Goal: Book appointment/travel/reservation

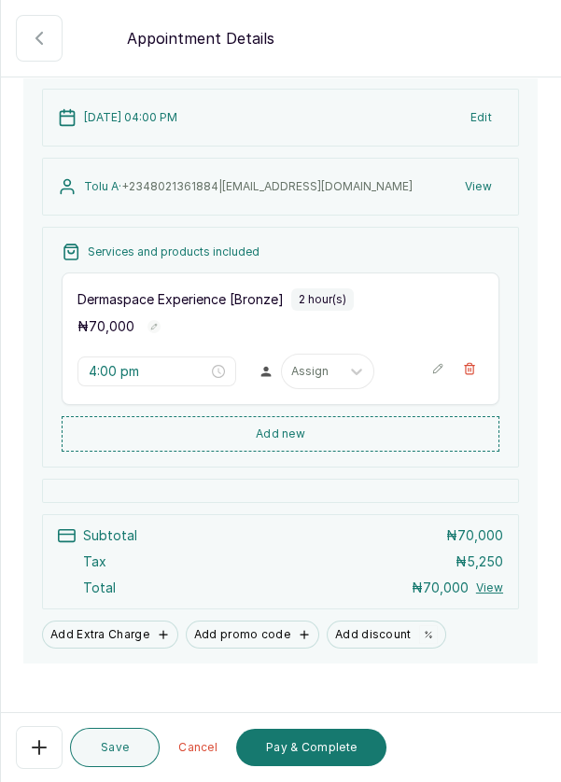
scroll to position [131, 0]
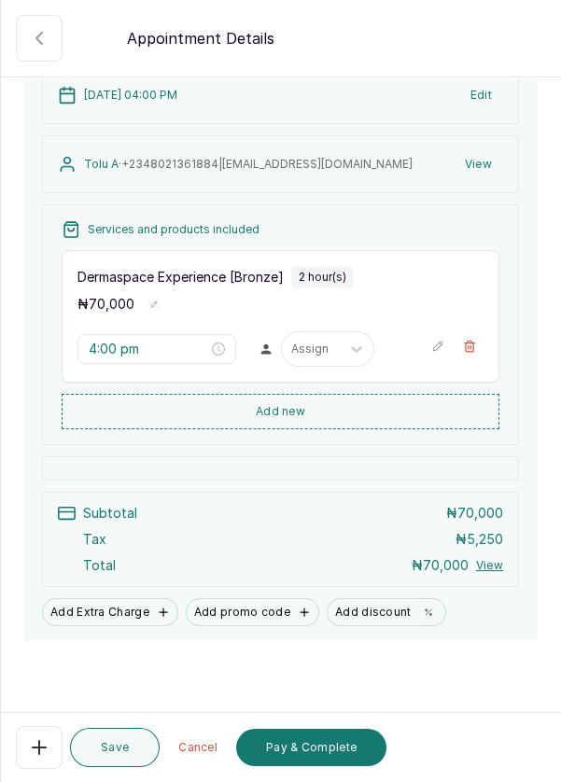
click at [212, 345] on icon "close-circle" at bounding box center [218, 349] width 13 height 13
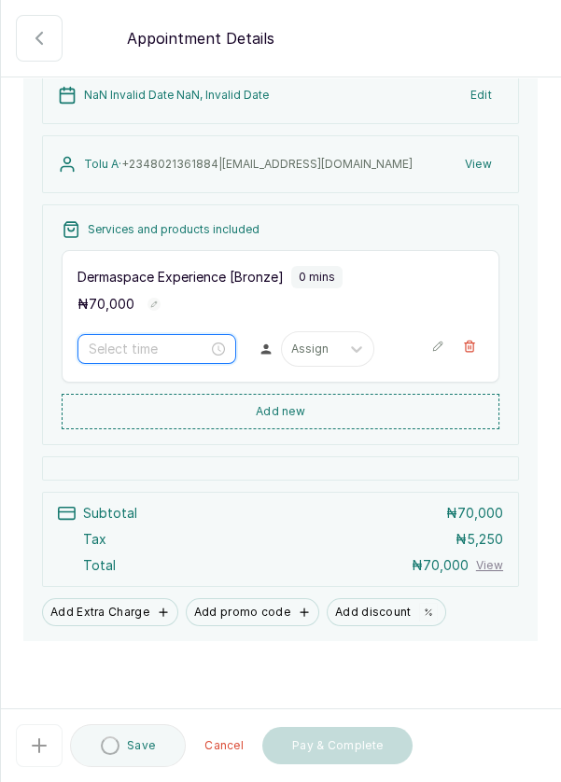
click at [205, 346] on input at bounding box center [149, 349] width 120 height 21
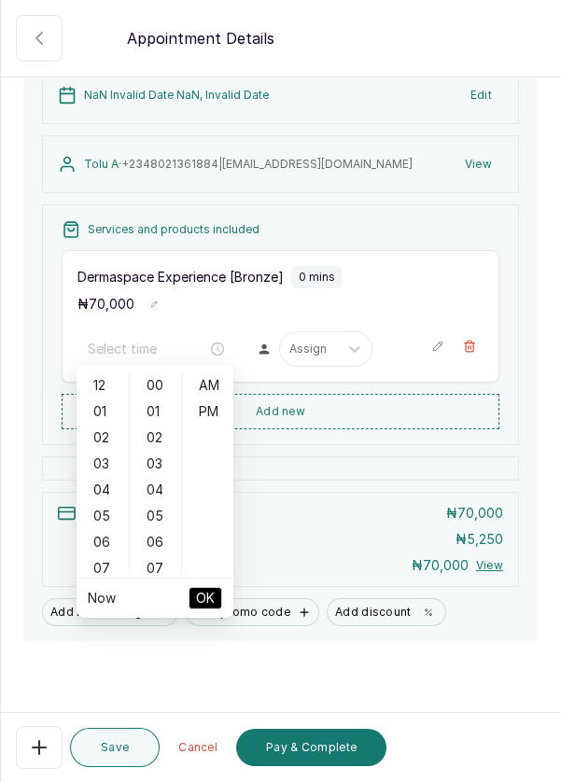
click at [486, 96] on button "Edit" at bounding box center [481, 95] width 44 height 34
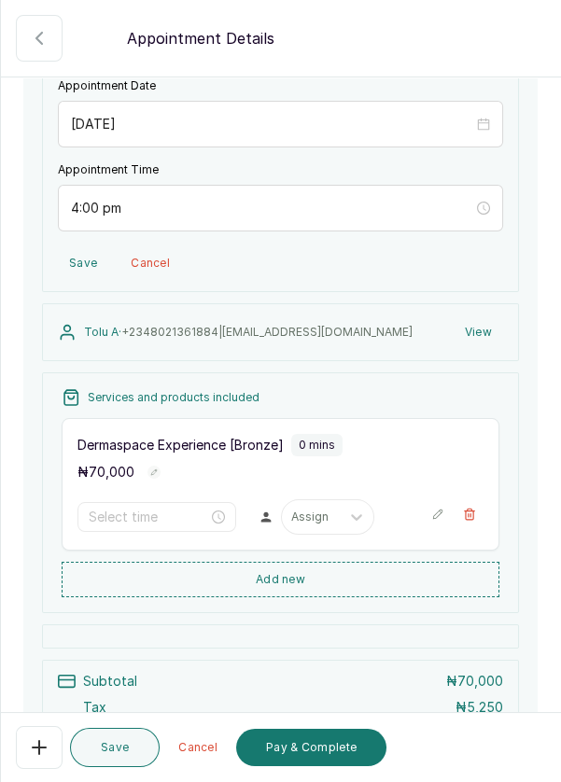
click at [489, 205] on icon "close-circle" at bounding box center [483, 208] width 13 height 13
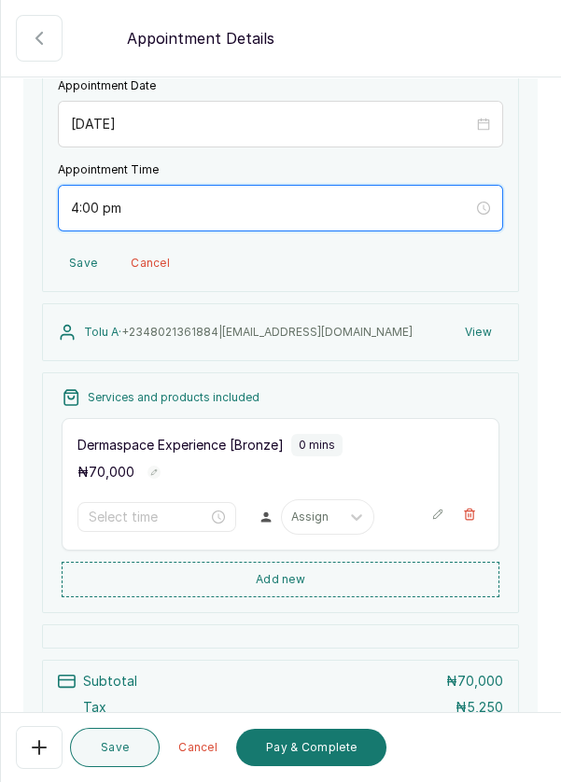
click at [432, 204] on input "4:00 pm" at bounding box center [272, 208] width 402 height 21
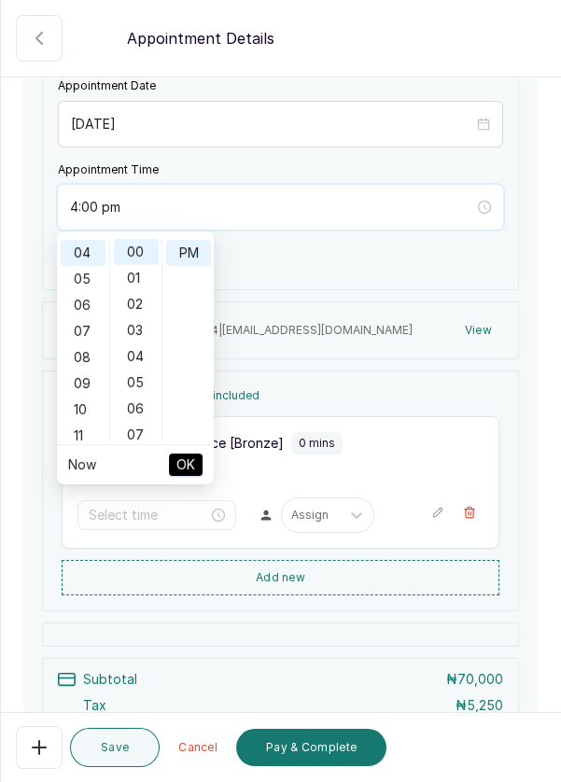
scroll to position [25, 0]
click at [80, 283] on div "05" at bounding box center [83, 279] width 45 height 26
type input "5:00 pm"
click at [176, 459] on span "OK" at bounding box center [185, 464] width 19 height 35
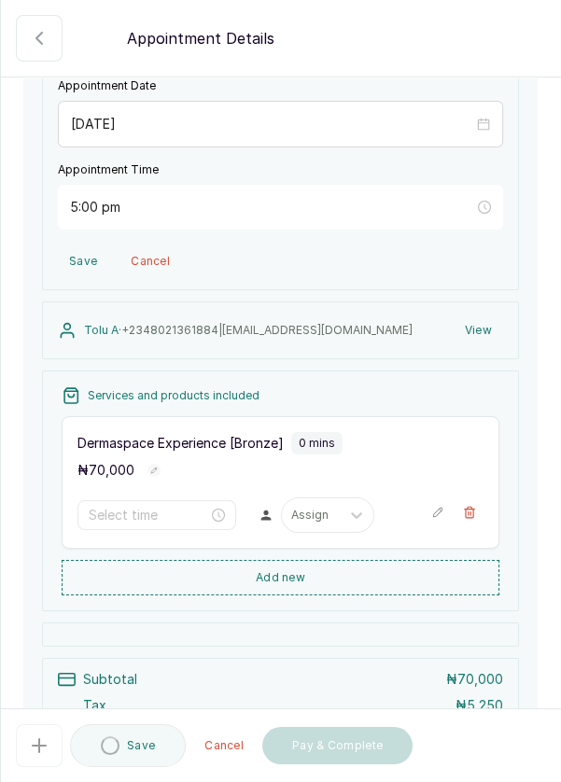
type input "5:00 pm"
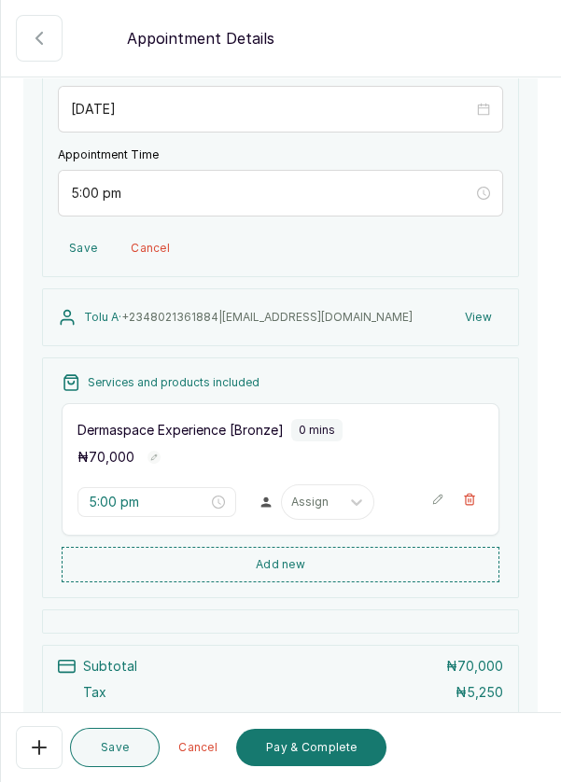
scroll to position [148, 0]
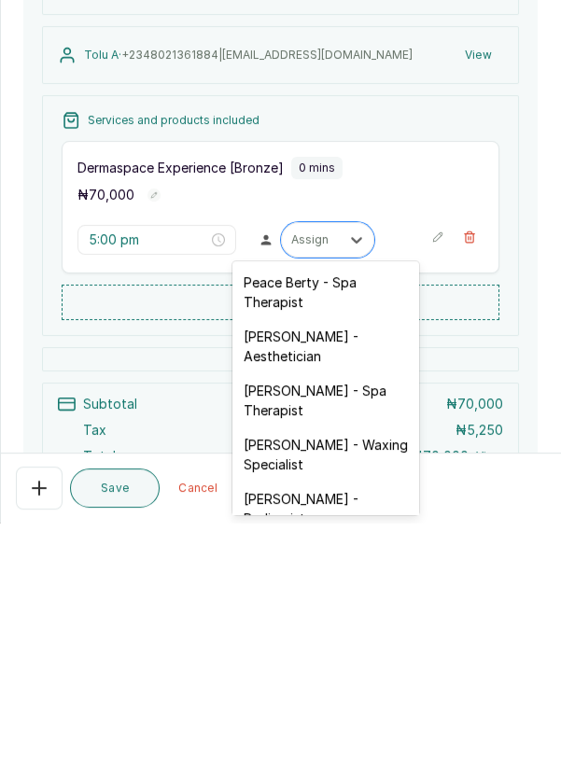
click at [360, 543] on div "Peace Berty - Spa Therapist" at bounding box center [326, 552] width 187 height 54
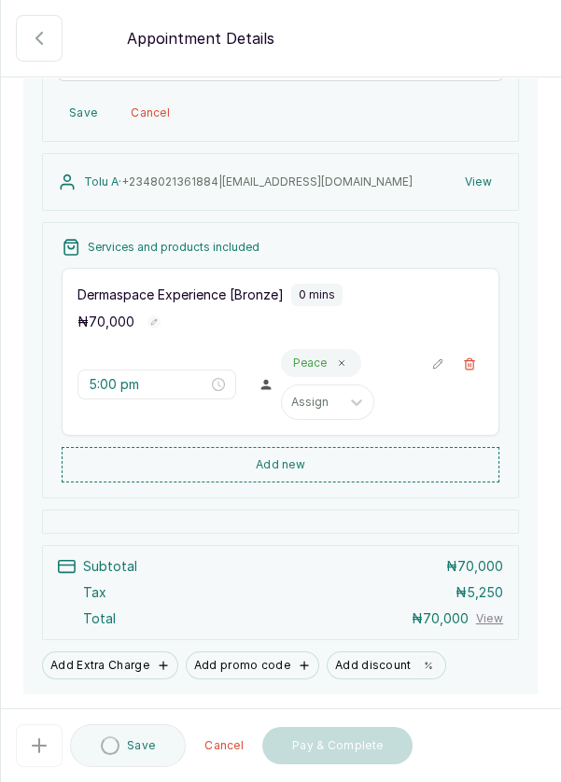
scroll to position [302, 0]
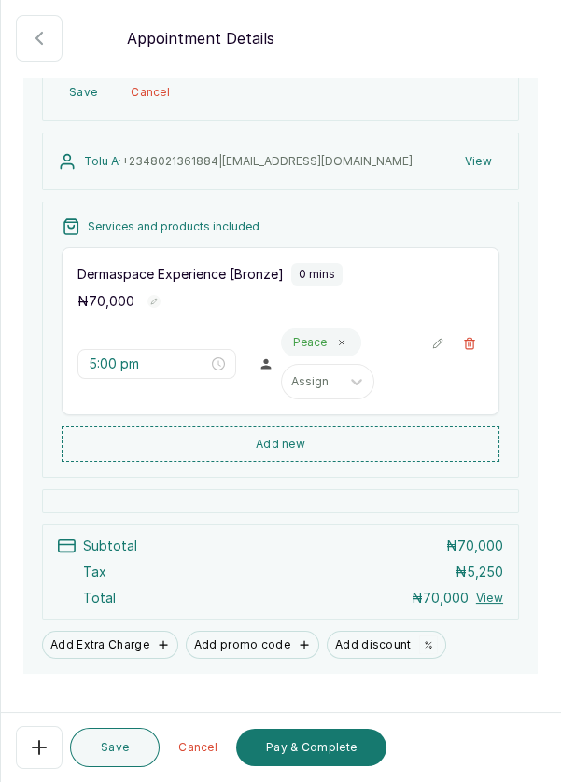
click at [120, 739] on button "Save" at bounding box center [115, 747] width 90 height 39
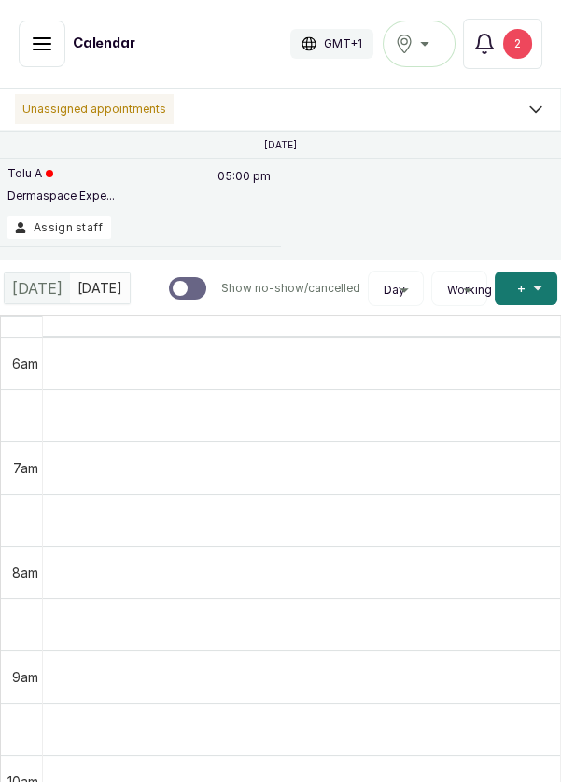
click at [529, 45] on div "2" at bounding box center [517, 44] width 29 height 30
